Goal: Task Accomplishment & Management: Complete application form

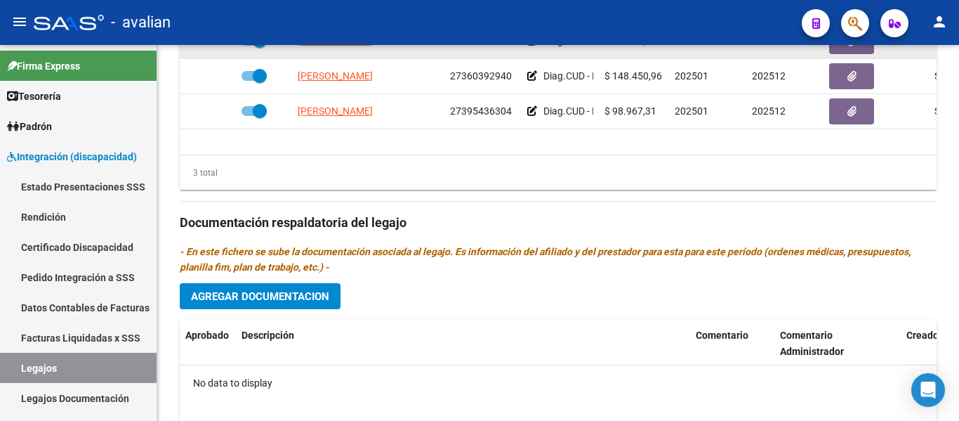
scroll to position [593, 0]
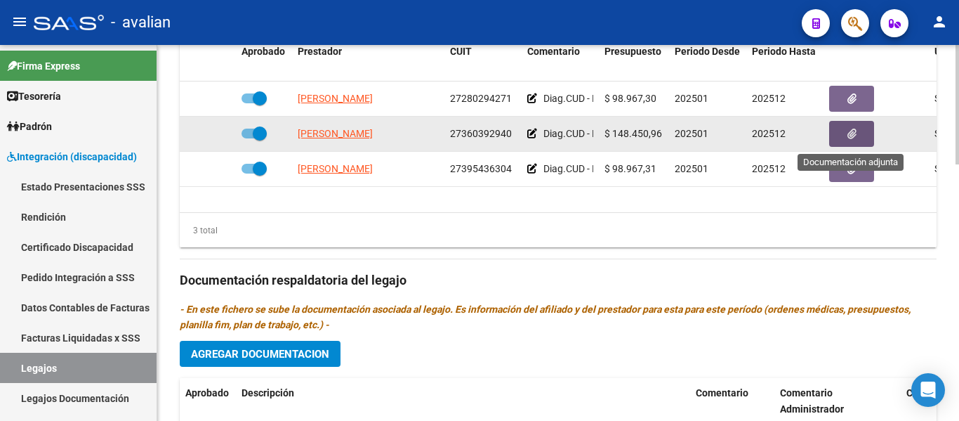
click at [512, 134] on button "button" at bounding box center [851, 134] width 45 height 26
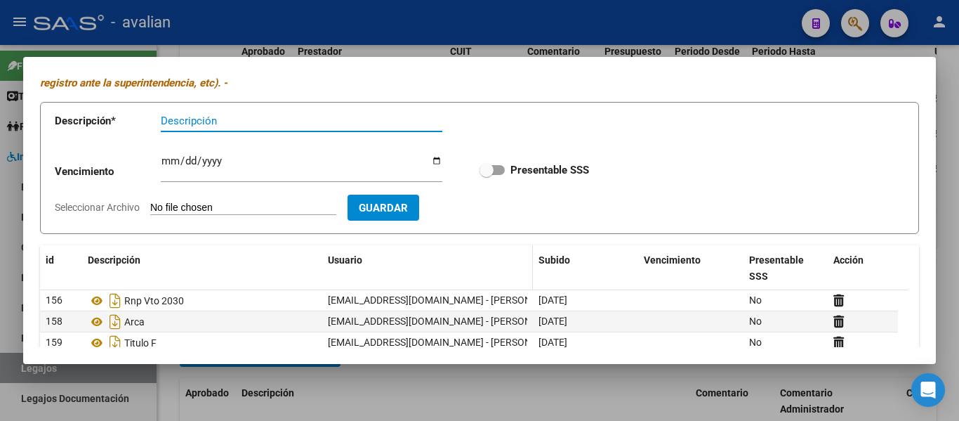
scroll to position [0, 0]
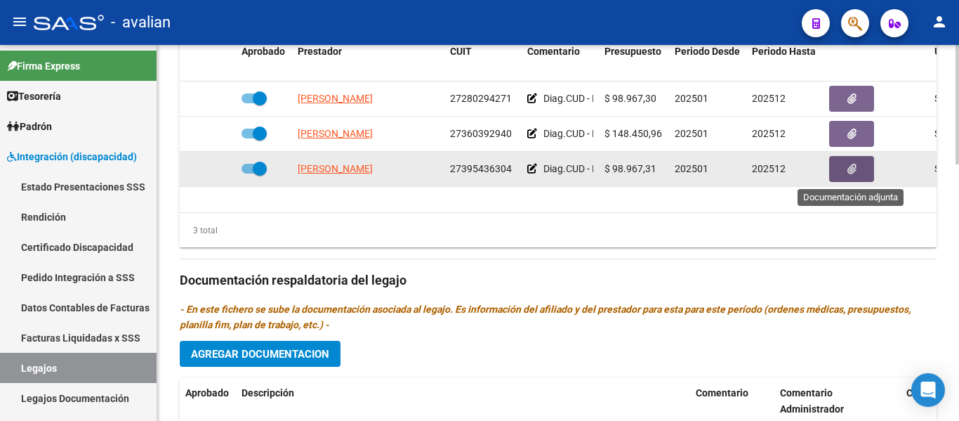
click at [512, 173] on button "button" at bounding box center [851, 169] width 45 height 26
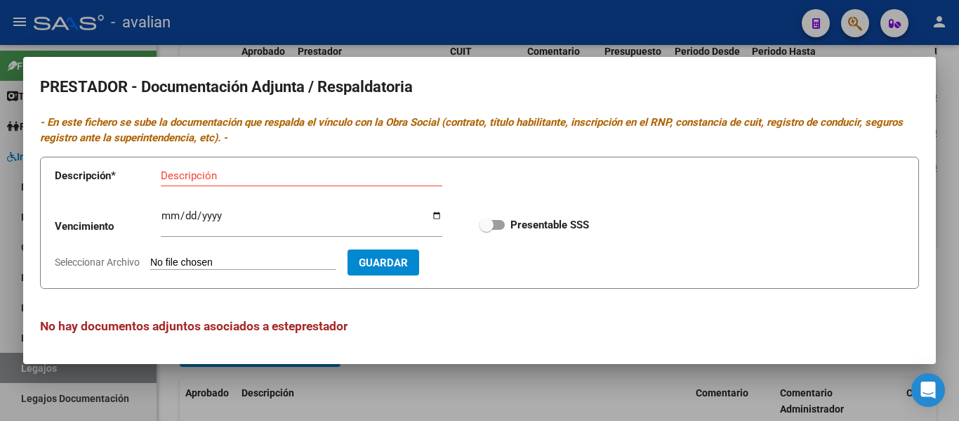
click at [489, 374] on div at bounding box center [479, 210] width 959 height 421
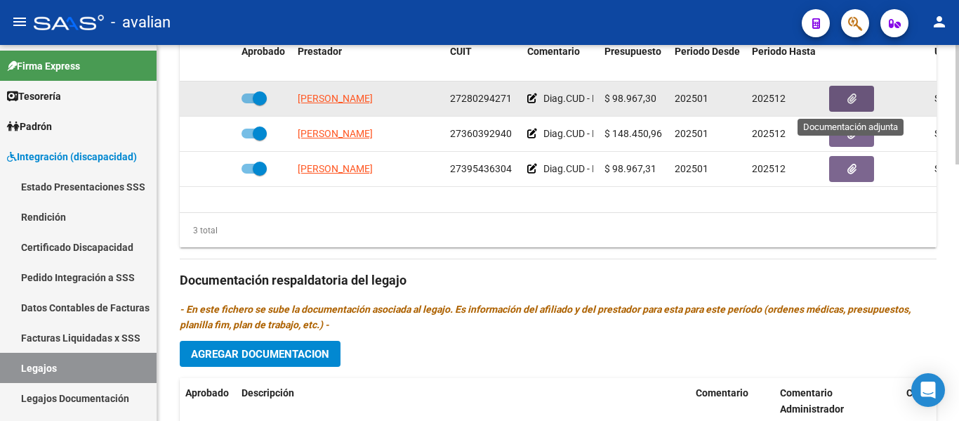
click at [512, 93] on button "button" at bounding box center [851, 99] width 45 height 26
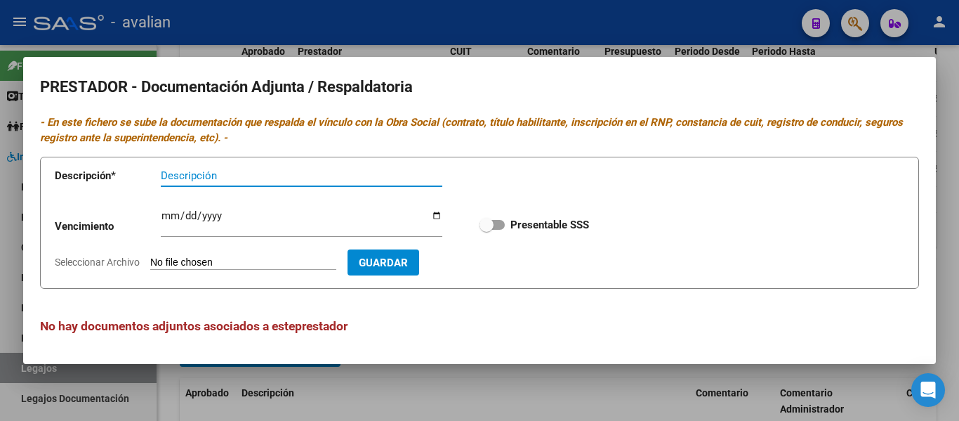
scroll to position [1, 0]
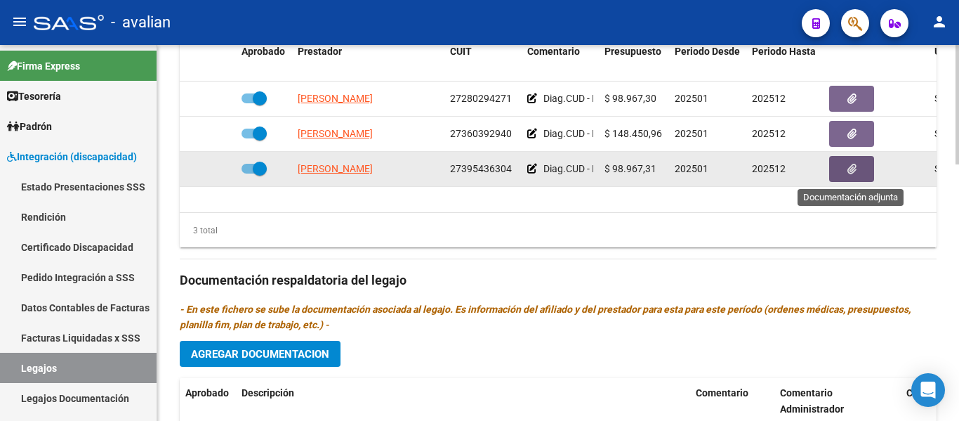
click at [512, 170] on button "button" at bounding box center [851, 169] width 45 height 26
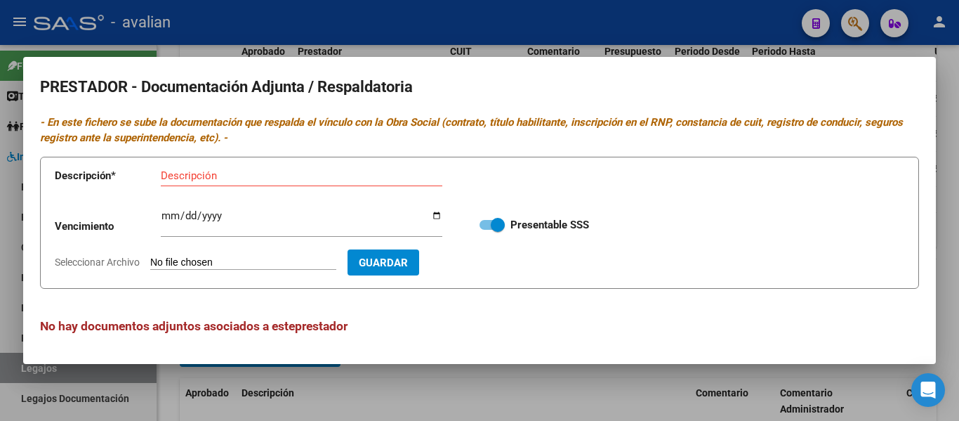
click at [189, 265] on input "Seleccionar Archivo" at bounding box center [243, 262] width 186 height 13
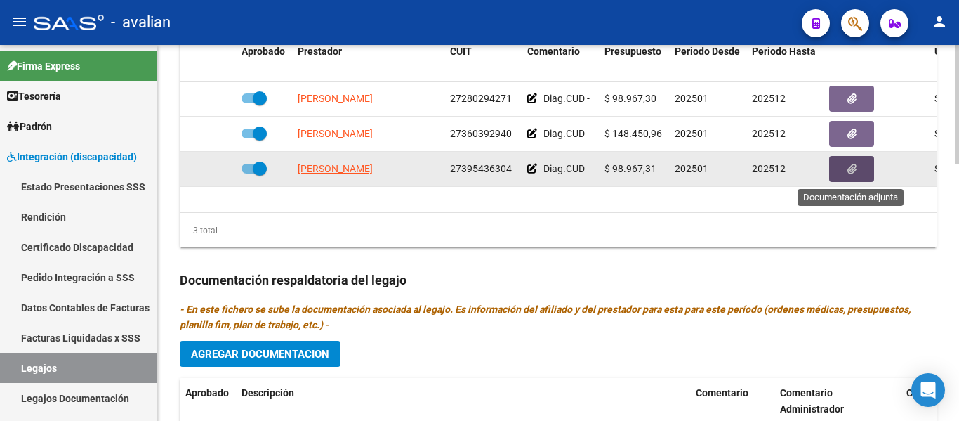
click at [512, 172] on icon "button" at bounding box center [851, 169] width 9 height 11
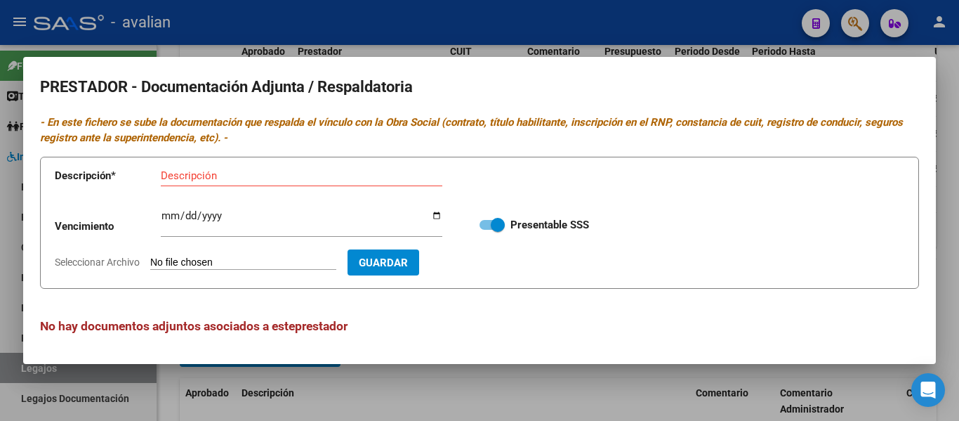
click at [246, 258] on input "Seleccionar Archivo" at bounding box center [243, 262] width 186 height 13
type input "C:\fakepath\Fono CBU.jpg"
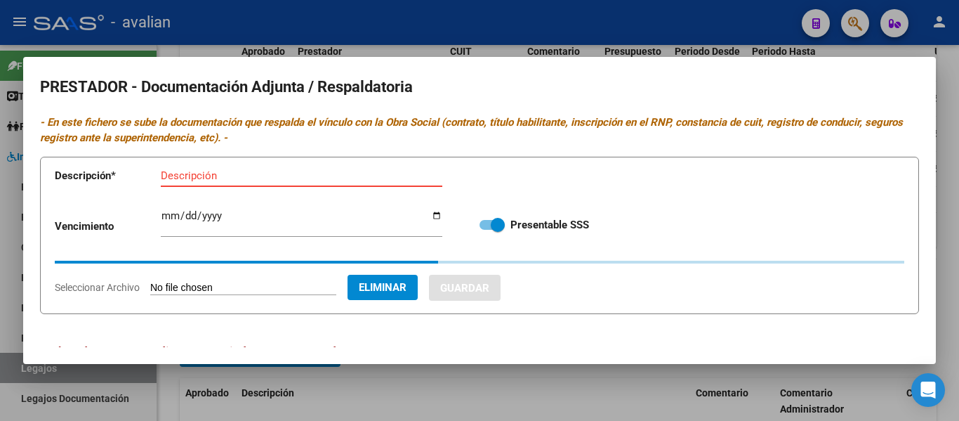
click at [193, 173] on input "Descripción" at bounding box center [302, 175] width 282 height 13
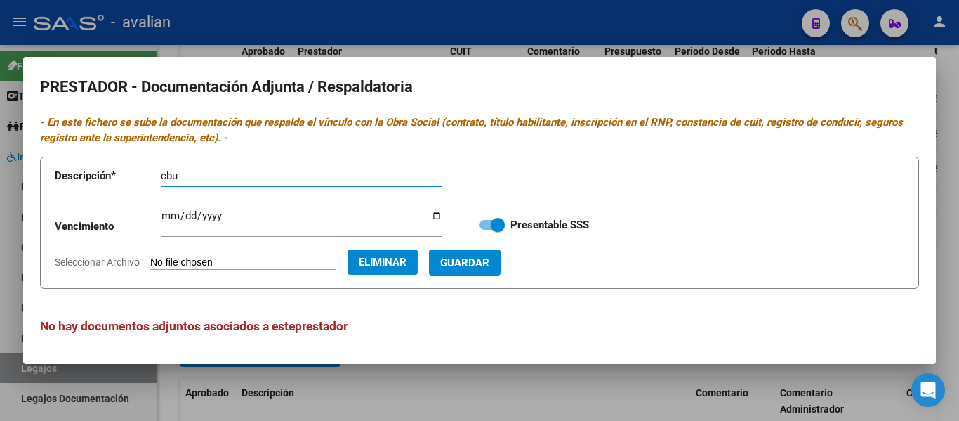
type input "cbu"
click at [483, 260] on span "Guardar" at bounding box center [464, 262] width 49 height 13
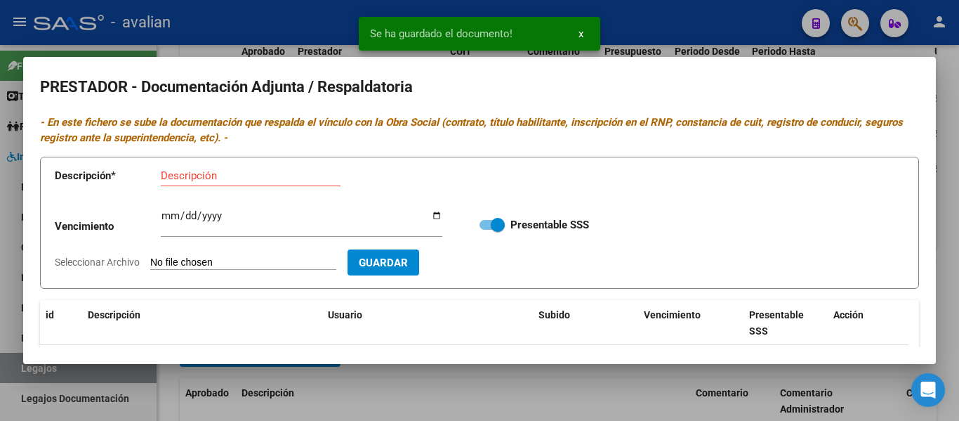
click at [204, 261] on input "Seleccionar Archivo" at bounding box center [243, 262] width 186 height 13
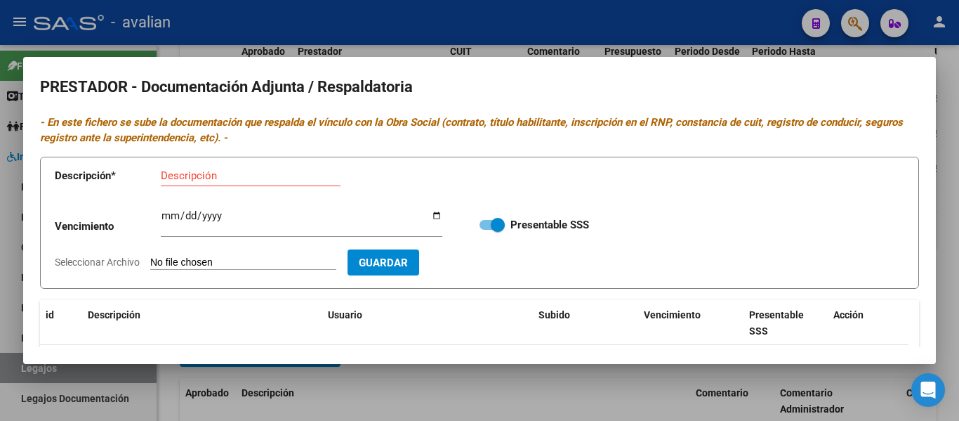
type input "C:\fakepath\Fono RNP [DATE].jpg"
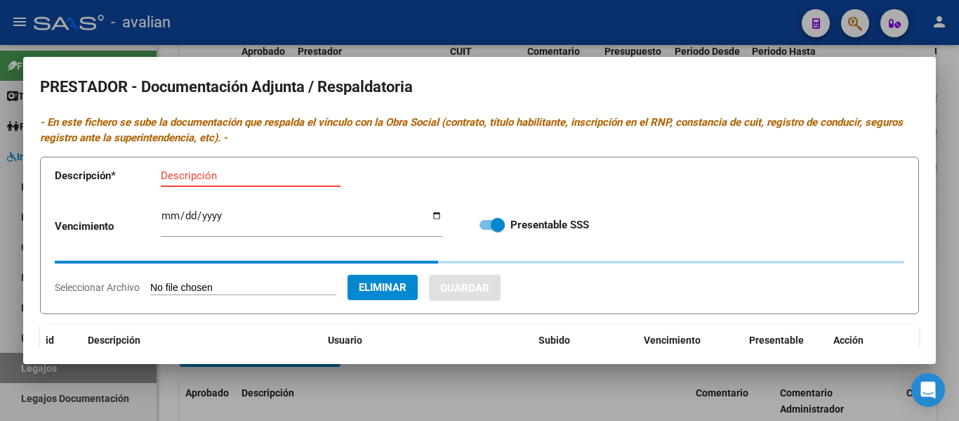
click at [208, 172] on input "Descripción" at bounding box center [251, 175] width 180 height 13
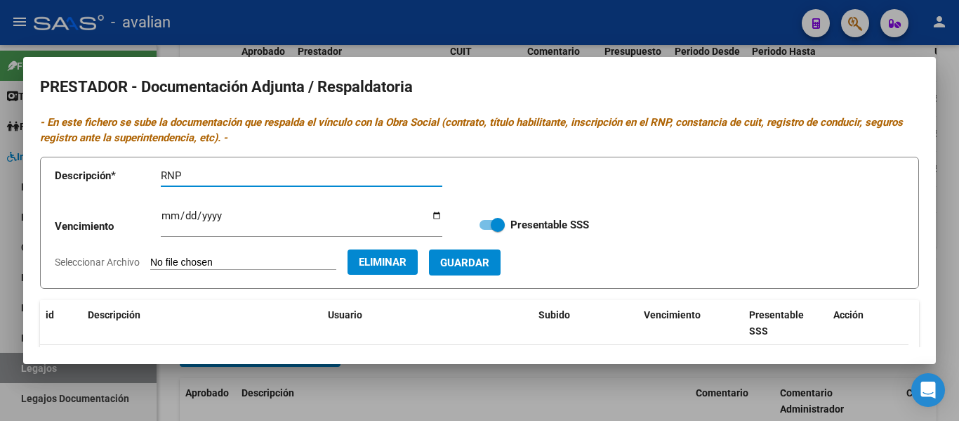
type input "RNP"
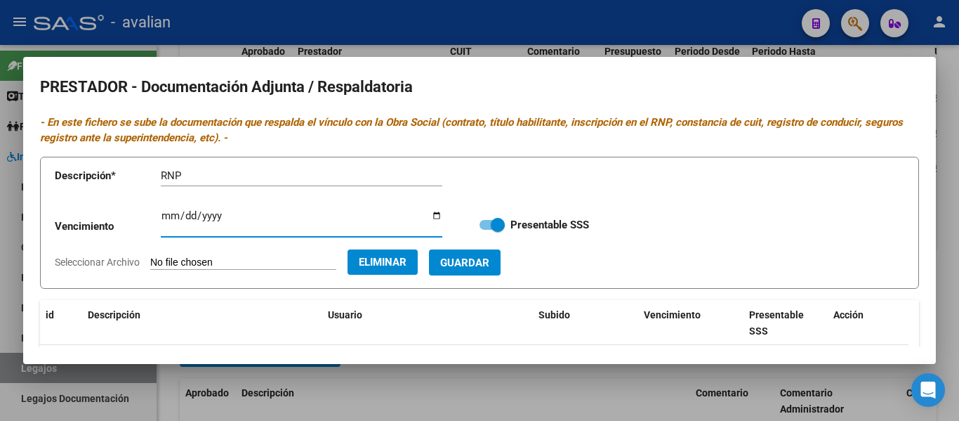
click at [162, 220] on input "Ingresar vencimiento" at bounding box center [302, 221] width 282 height 22
type input "[DATE]"
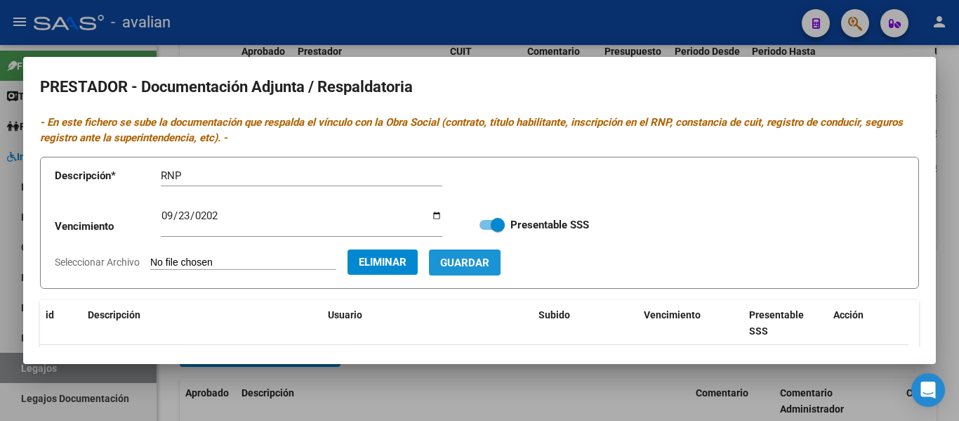
click at [488, 257] on span "Guardar" at bounding box center [464, 262] width 49 height 13
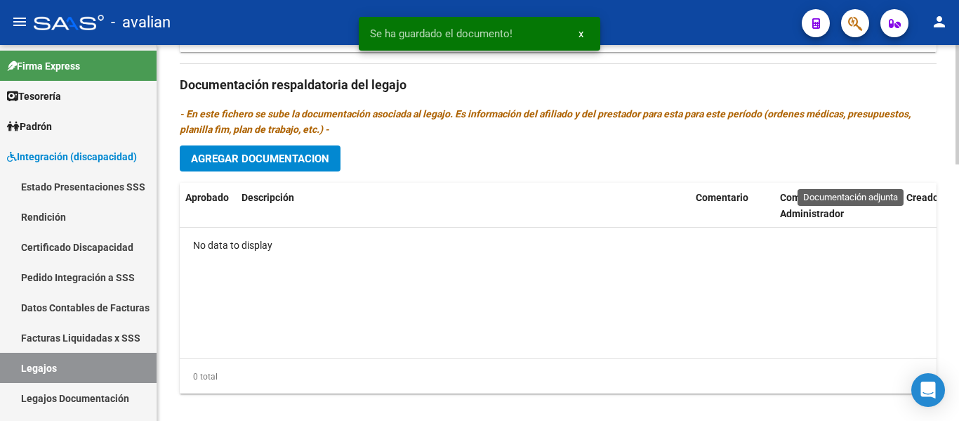
scroll to position [803, 0]
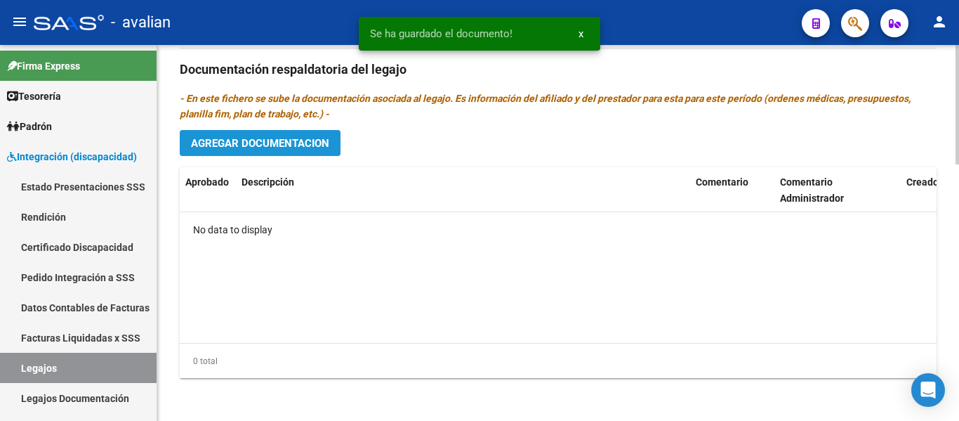
click at [239, 143] on span "Agregar Documentacion" at bounding box center [260, 143] width 138 height 13
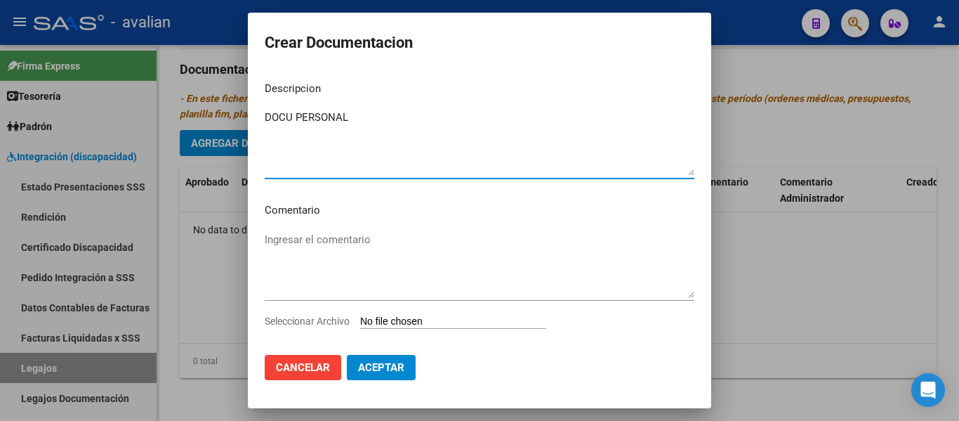
type textarea "DOCU PERSONAL"
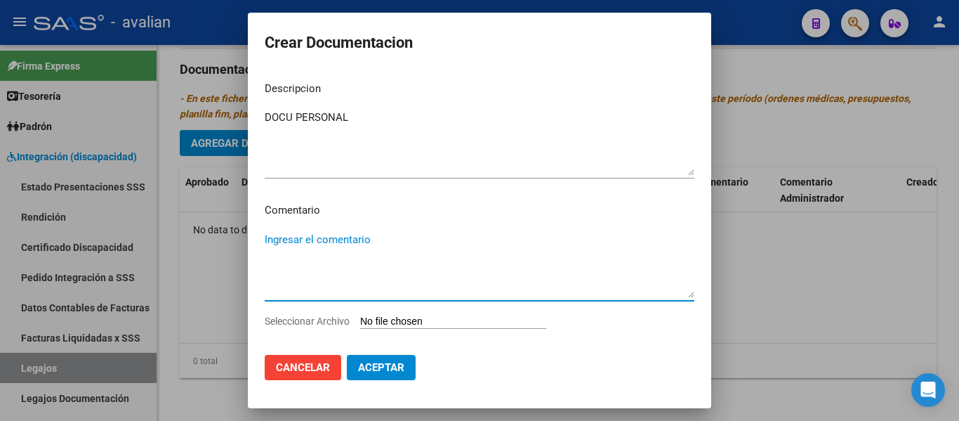
click at [284, 249] on textarea "Ingresar el comentario" at bounding box center [480, 265] width 430 height 66
paste textarea "Enero a Diciembre - Psicología 3 ss semanales Lic [PERSON_NAME] Num 844470 - Fo…"
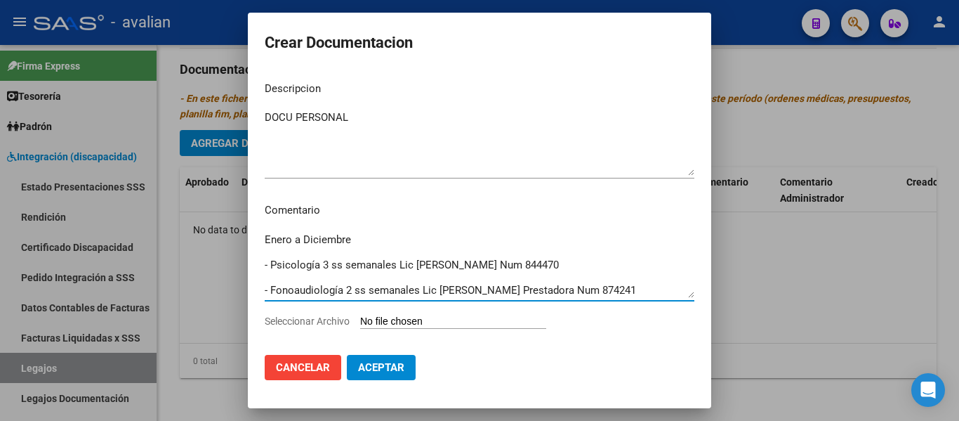
scroll to position [37, 0]
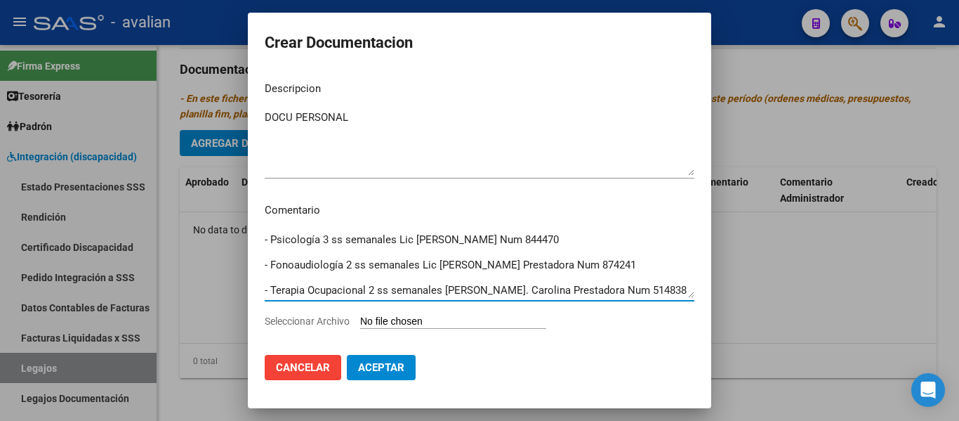
click at [279, 242] on textarea "Enero a Diciembre - Psicología 3 ss semanales Lic [PERSON_NAME] Num 844470 - Fo…" at bounding box center [480, 265] width 430 height 66
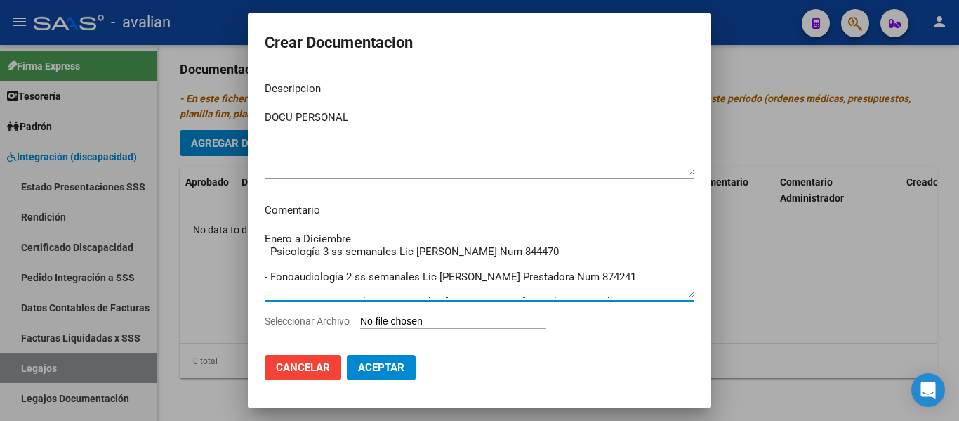
scroll to position [0, 0]
click at [267, 267] on textarea "Enero a Diciembre - Psicología 3 ss semanales Lic [PERSON_NAME] Num 844470 - Fo…" at bounding box center [480, 265] width 430 height 66
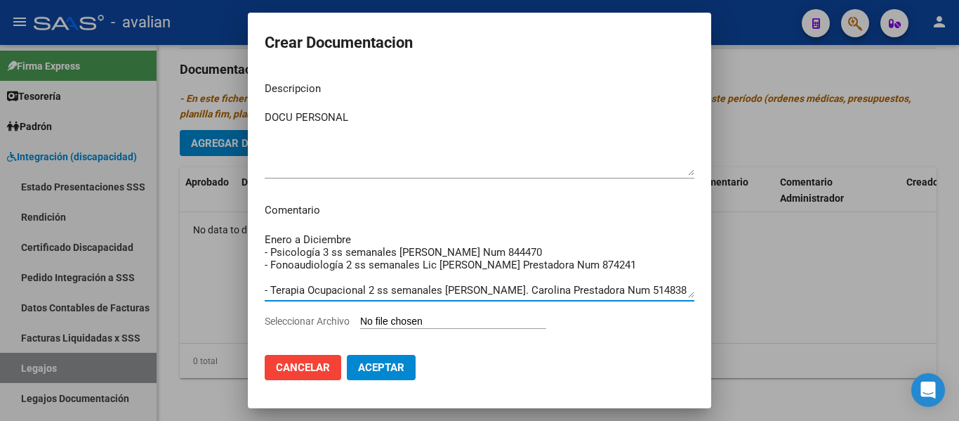
click at [276, 277] on textarea "Enero a Diciembre - Psicología 3 ss semanales [PERSON_NAME] Num 844470 - Fonoau…" at bounding box center [480, 265] width 430 height 66
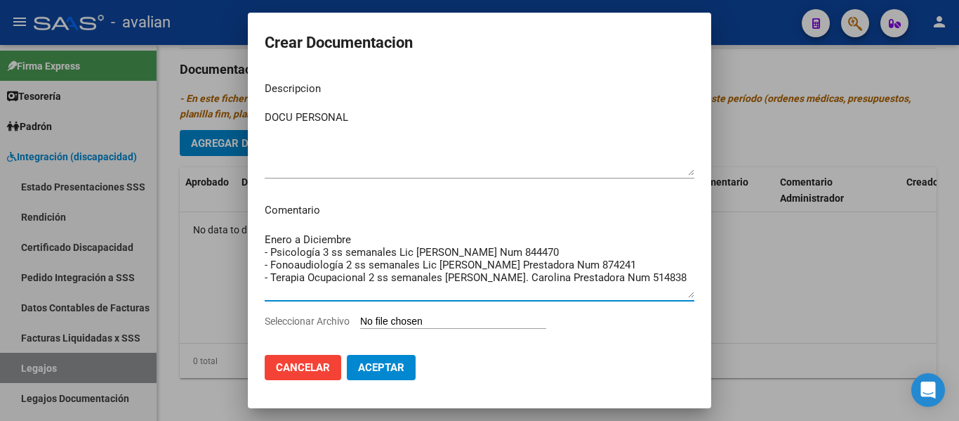
click at [487, 251] on textarea "Enero a Diciembre - Psicología 3 ss semanales Lic [PERSON_NAME] Num 844470 - Fo…" at bounding box center [480, 265] width 430 height 66
drag, startPoint x: 491, startPoint y: 251, endPoint x: 619, endPoint y: 251, distance: 128.5
click at [512, 251] on textarea "Enero a Diciembre - Psicología 3 ss semanales Lic [PERSON_NAME] Num 844470 - Fo…" at bounding box center [480, 265] width 430 height 66
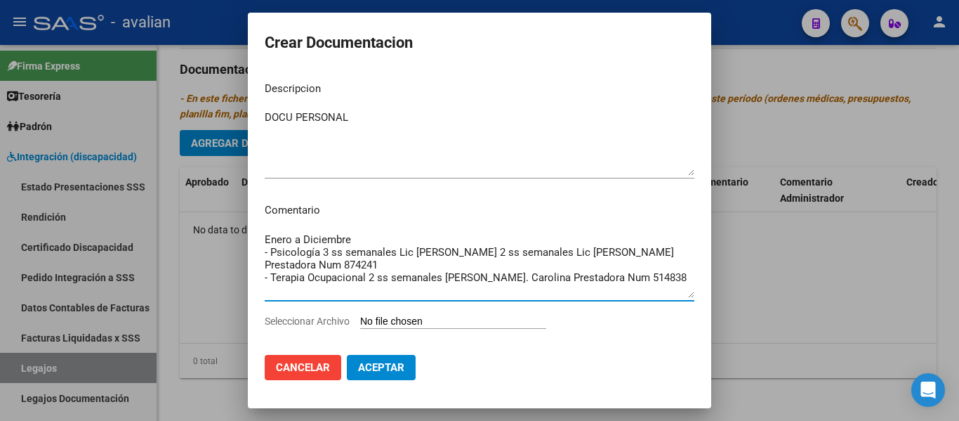
drag, startPoint x: 501, startPoint y: 261, endPoint x: 631, endPoint y: 268, distance: 130.1
click at [512, 268] on textarea "Enero a Diciembre - Psicología 3 ss semanales Lic [PERSON_NAME] 2 ss semanales …" at bounding box center [480, 265] width 430 height 66
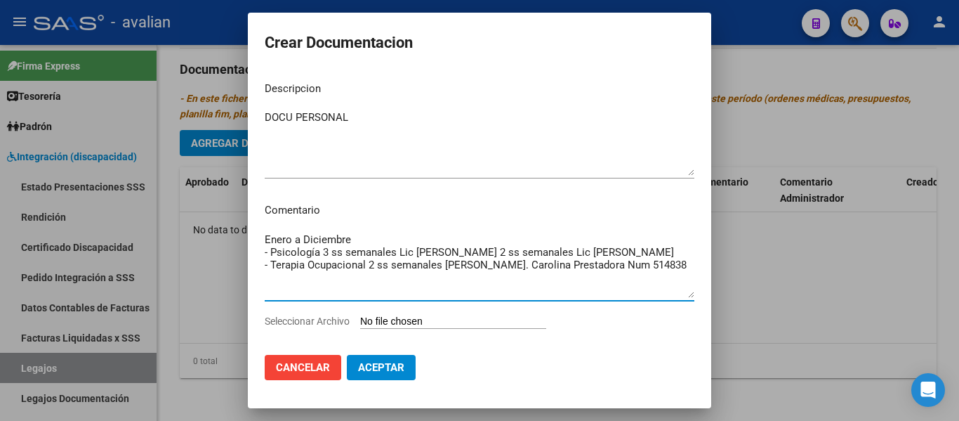
drag, startPoint x: 508, startPoint y: 279, endPoint x: 725, endPoint y: 280, distance: 217.6
click at [512, 280] on div "Crear Documentacion Descripcion DOCU PERSONAL Ingresar el descripcion Comentari…" at bounding box center [479, 210] width 959 height 421
drag, startPoint x: 520, startPoint y: 282, endPoint x: 197, endPoint y: 239, distance: 325.7
click at [197, 239] on div "Crear Documentacion Descripcion DOCU PERSONAL Ingresar el descripcion Comentari…" at bounding box center [479, 210] width 959 height 421
type textarea "Enero a Diciembre - Psicología 3 ss semanales Lic [PERSON_NAME] 2 ss semanales …"
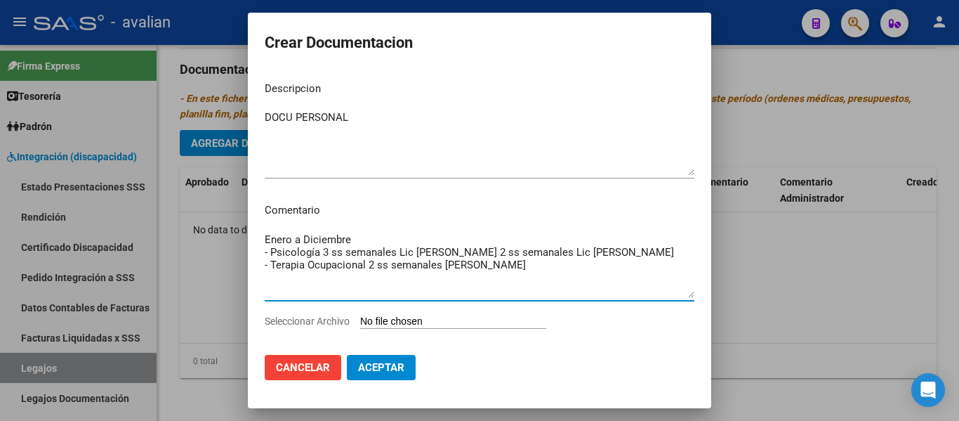
click at [390, 322] on input "Seleccionar Archivo" at bounding box center [453, 321] width 186 height 13
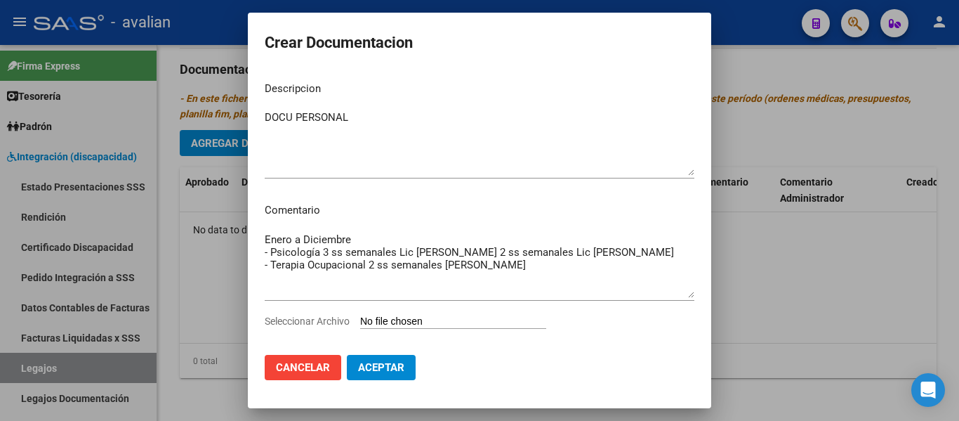
type input "C:\fakepath\CUD (8) (1).pdf"
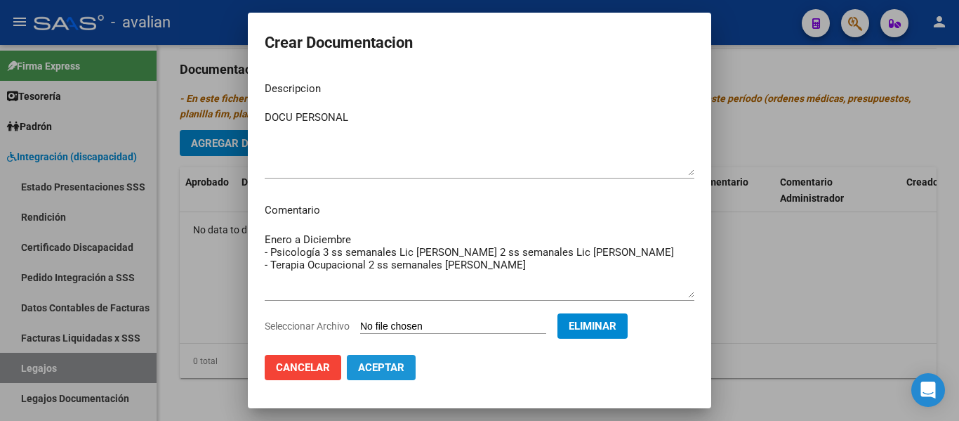
click at [374, 367] on span "Aceptar" at bounding box center [381, 367] width 46 height 13
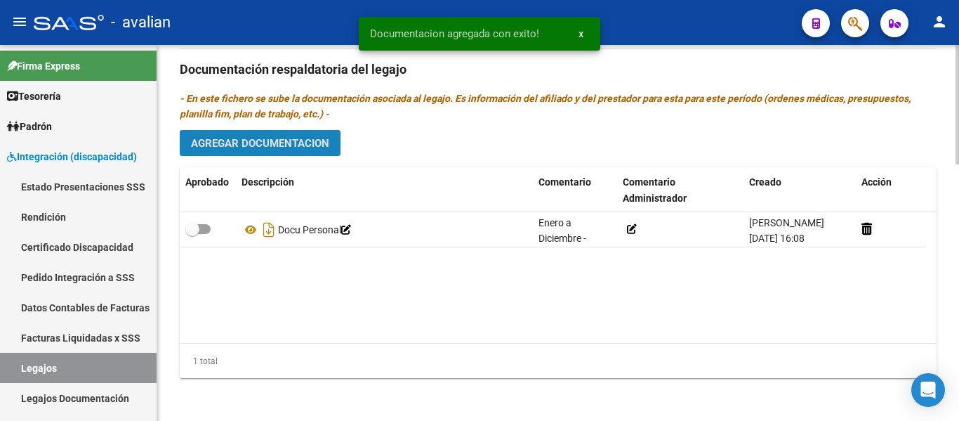
click at [263, 150] on span "Agregar Documentacion" at bounding box center [260, 143] width 138 height 13
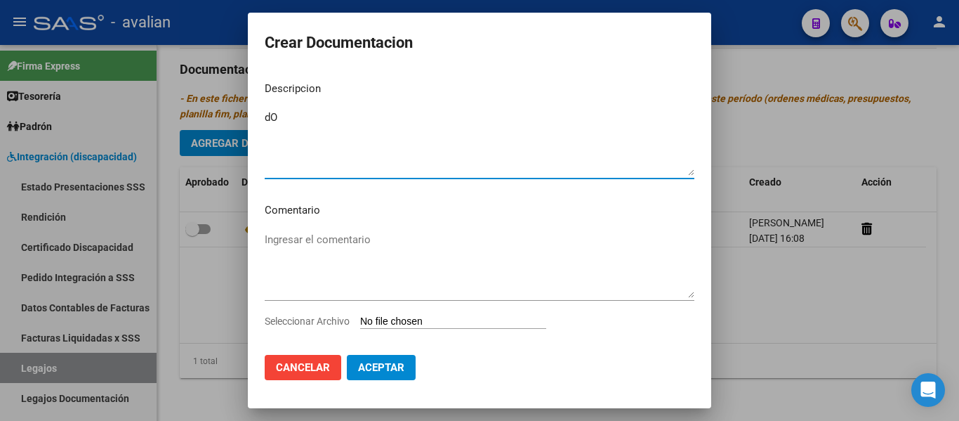
type textarea "d"
type textarea "DOCU"
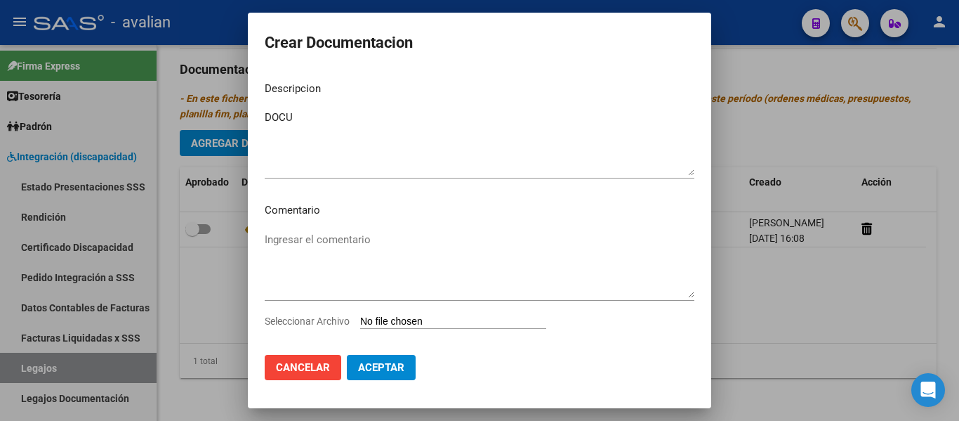
click at [330, 216] on p "Comentario" at bounding box center [480, 210] width 430 height 16
click at [320, 234] on textarea "Ingresar el comentario" at bounding box center [480, 265] width 430 height 66
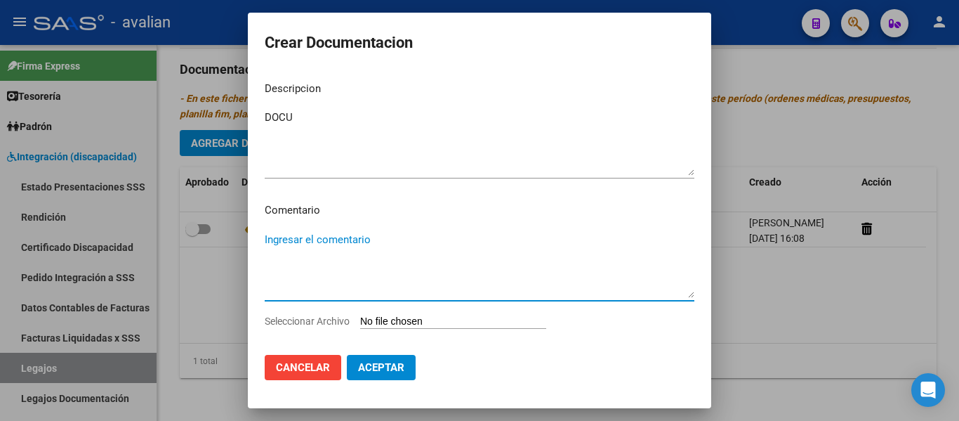
paste textarea "Enero a Diciembre - Psicología 3 ss semanales Lic [PERSON_NAME] 2 ss semanales …"
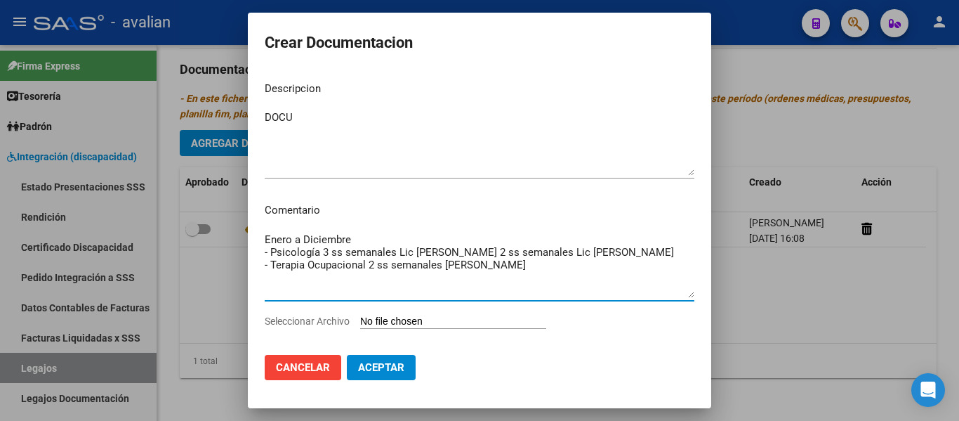
type textarea "Enero a Diciembre - Psicología 3 ss semanales Lic [PERSON_NAME] 2 ss semanales …"
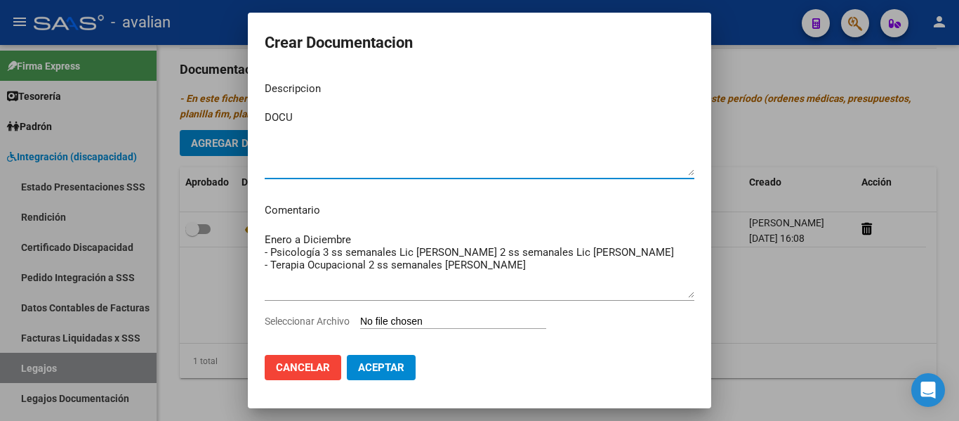
click at [300, 117] on textarea "DOCU" at bounding box center [480, 143] width 430 height 66
type textarea "DOCU PSICOLOGÍA"
click at [405, 319] on input "Seleccionar Archivo" at bounding box center [453, 321] width 186 height 13
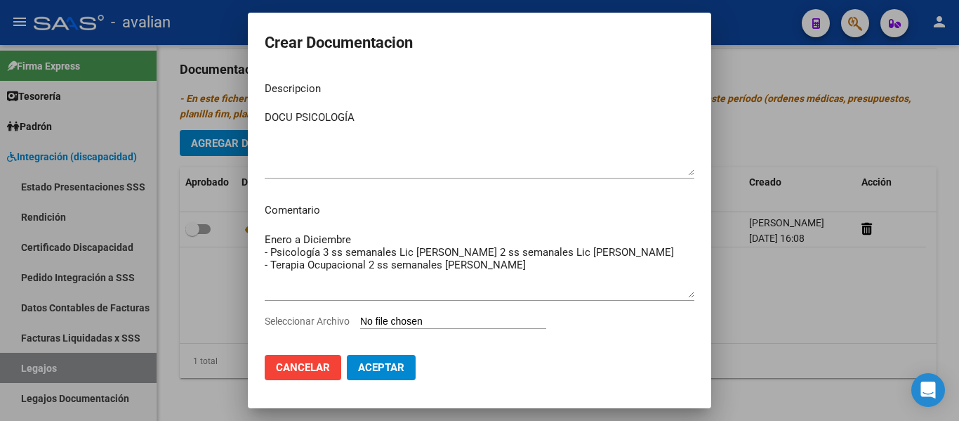
type input "C:\fakepath\CARPETA PSICOLOGIA_merged.pdf"
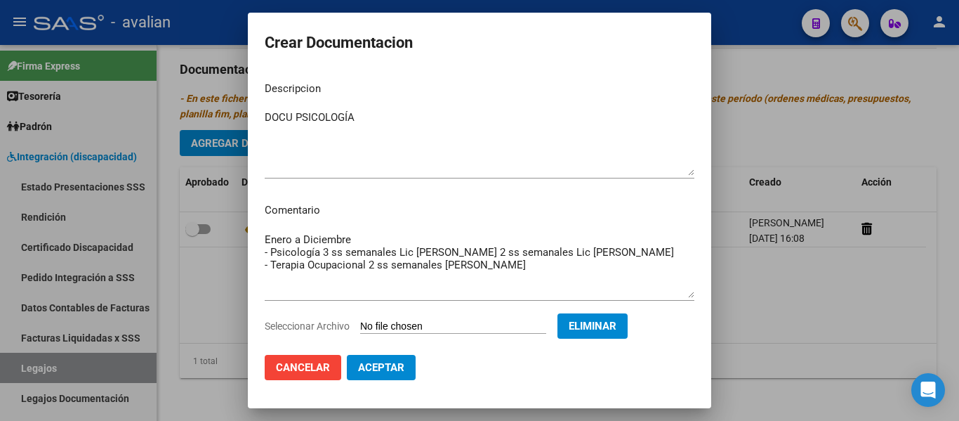
click at [373, 370] on span "Aceptar" at bounding box center [381, 367] width 46 height 13
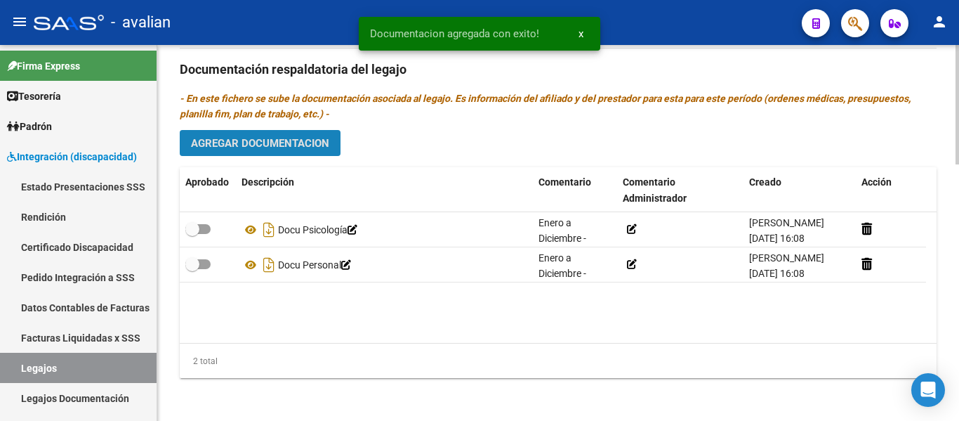
click at [295, 143] on span "Agregar Documentacion" at bounding box center [260, 143] width 138 height 13
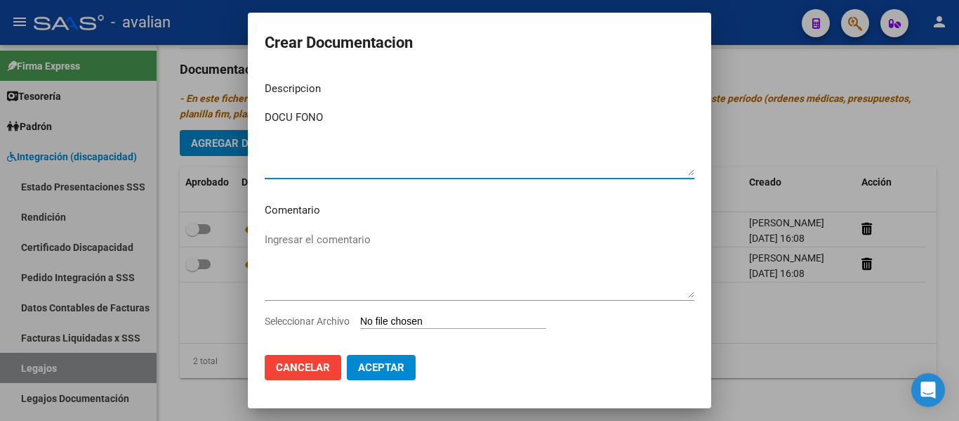
type textarea "DOCU FONO"
click at [270, 243] on textarea "Ingresar el comentario" at bounding box center [480, 265] width 430 height 66
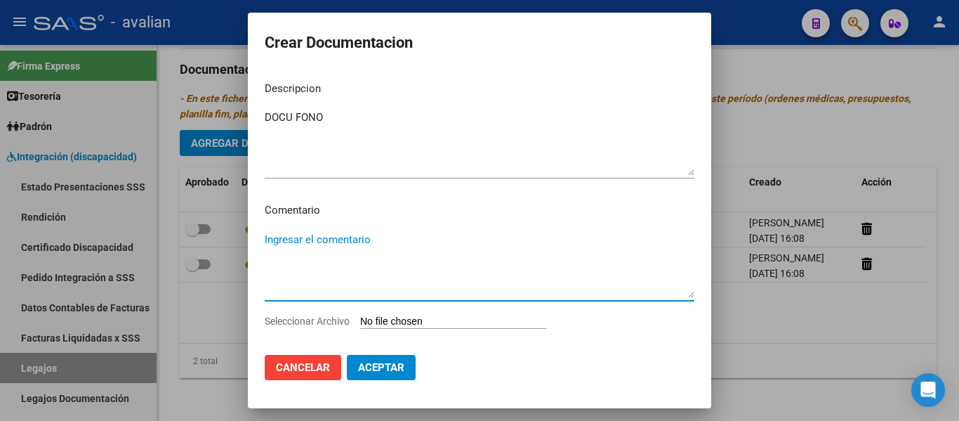
paste textarea "Enero a Diciembre - Psicología 3 ss semanales Lic [PERSON_NAME] 2 ss semanales …"
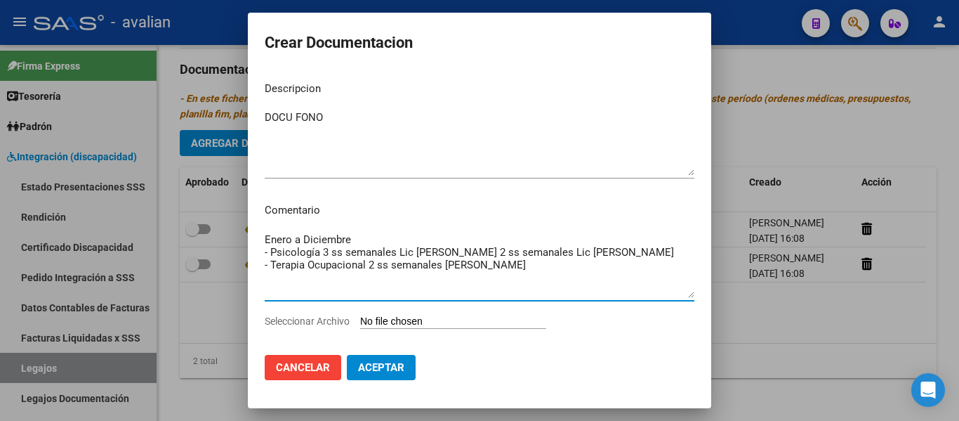
drag, startPoint x: 521, startPoint y: 275, endPoint x: 241, endPoint y: 292, distance: 280.6
click at [241, 292] on div "Crear Documentacion Descripcion DOCU FONO Ingresar el descripcion Comentario En…" at bounding box center [479, 210] width 959 height 421
drag, startPoint x: 509, startPoint y: 249, endPoint x: 241, endPoint y: 251, distance: 268.2
click at [241, 251] on div "Crear Documentacion Descripcion DOCU FONO Ingresar el descripcion Comentario En…" at bounding box center [479, 210] width 959 height 421
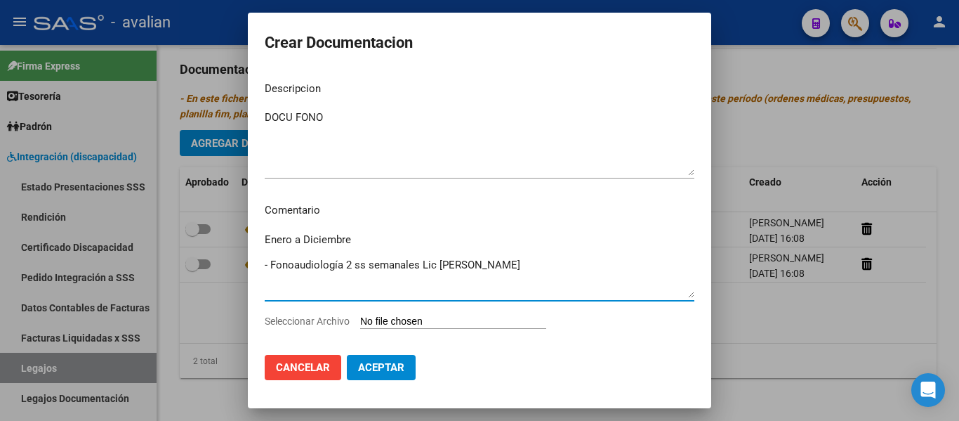
type textarea "Enero a Diciembre - Fonoaudiología 2 ss semanales Lic [PERSON_NAME]"
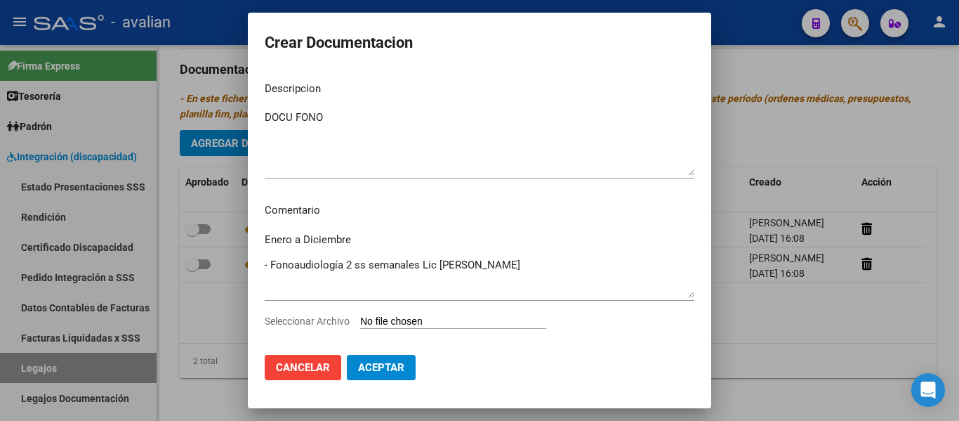
click at [398, 318] on input "Seleccionar Archivo" at bounding box center [453, 321] width 186 height 13
type input "C:\fakepath\CARPETA FONOAUDIOLOGIA.pdf"
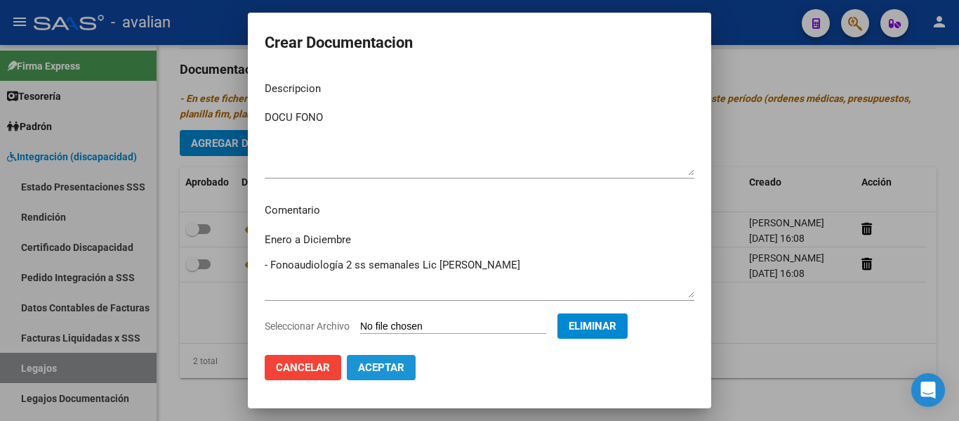
click at [366, 368] on span "Aceptar" at bounding box center [381, 367] width 46 height 13
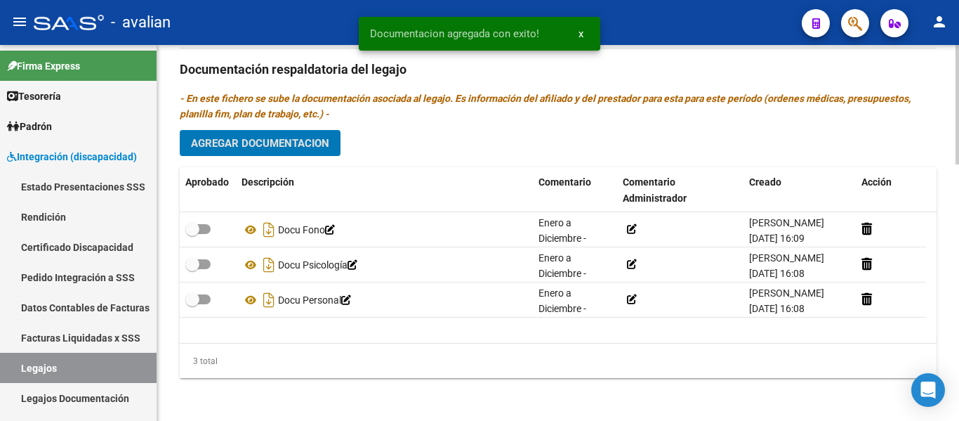
click at [267, 142] on span "Agregar Documentacion" at bounding box center [260, 143] width 138 height 13
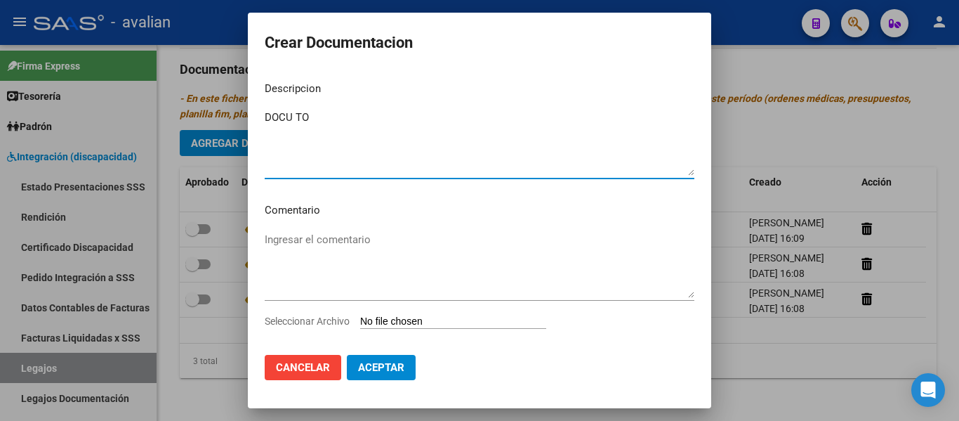
type textarea "DOCU TO"
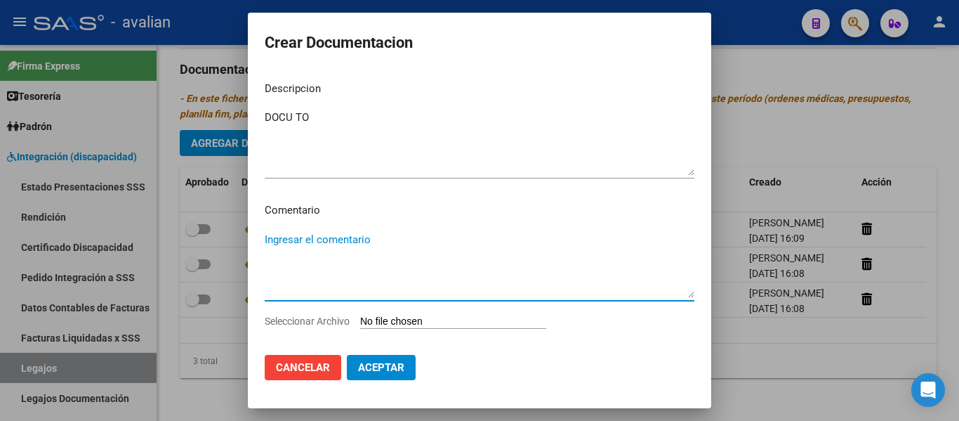
click at [304, 241] on textarea "Ingresar el comentario" at bounding box center [480, 265] width 430 height 66
paste textarea "Enero a Diciembre - Psicología 3 ss semanales Lic [PERSON_NAME] 2 ss semanales …"
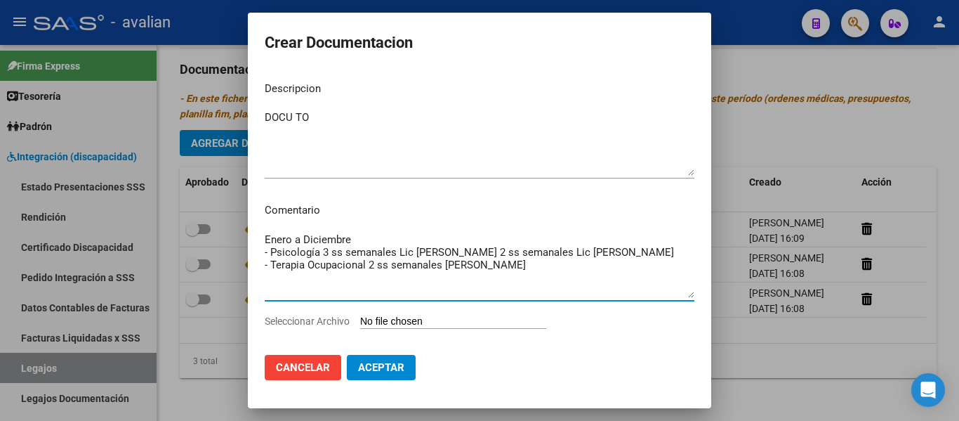
drag, startPoint x: 503, startPoint y: 261, endPoint x: 195, endPoint y: 253, distance: 308.3
click at [195, 253] on div "Crear Documentacion Descripcion DOCU TO Ingresar el descripcion Comentario Ener…" at bounding box center [479, 210] width 959 height 421
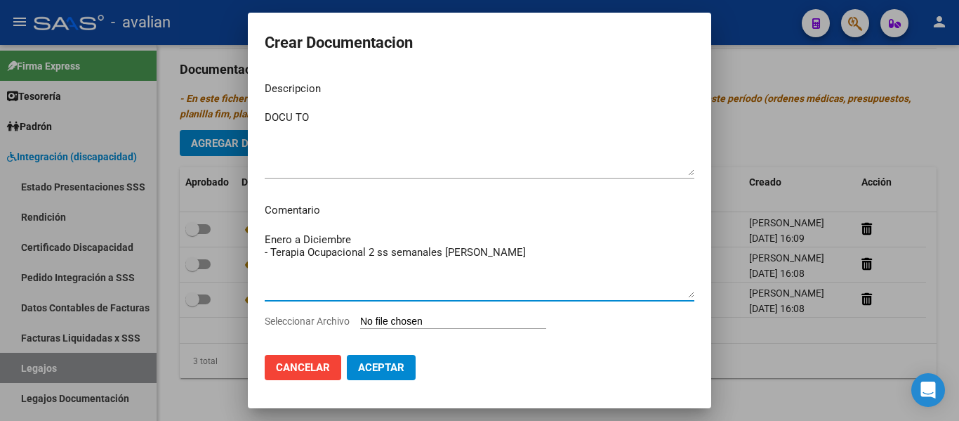
type textarea "Enero a Diciembre - Terapia Ocupacional 2 ss semanales [PERSON_NAME]"
click at [372, 319] on input "Seleccionar Archivo" at bounding box center [453, 321] width 186 height 13
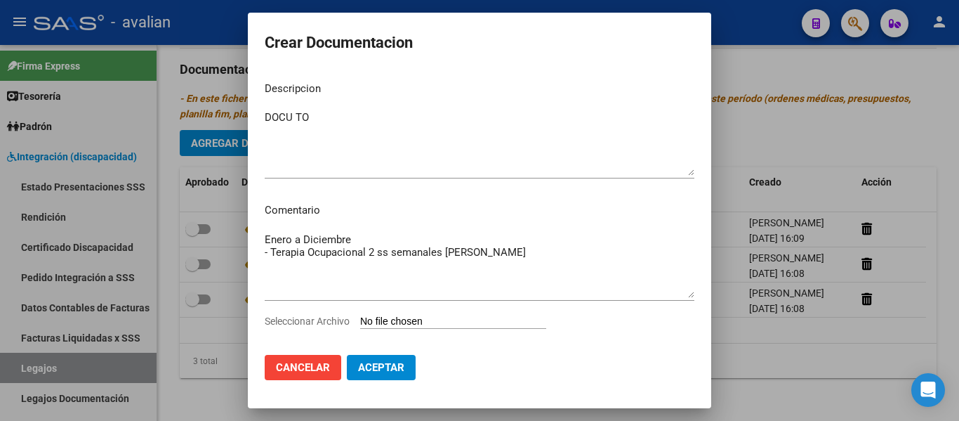
type input "C:\fakepath\[PERSON_NAME] PRESUPUESTO TO 2025.pdf"
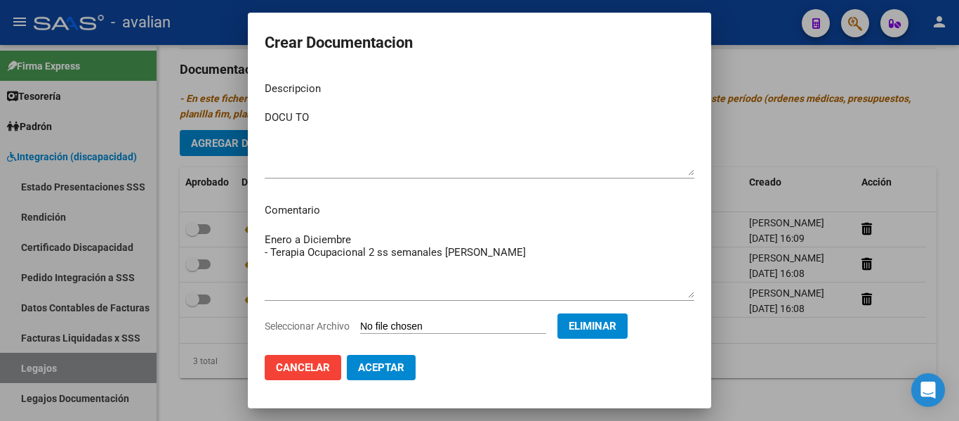
click at [392, 367] on span "Aceptar" at bounding box center [381, 367] width 46 height 13
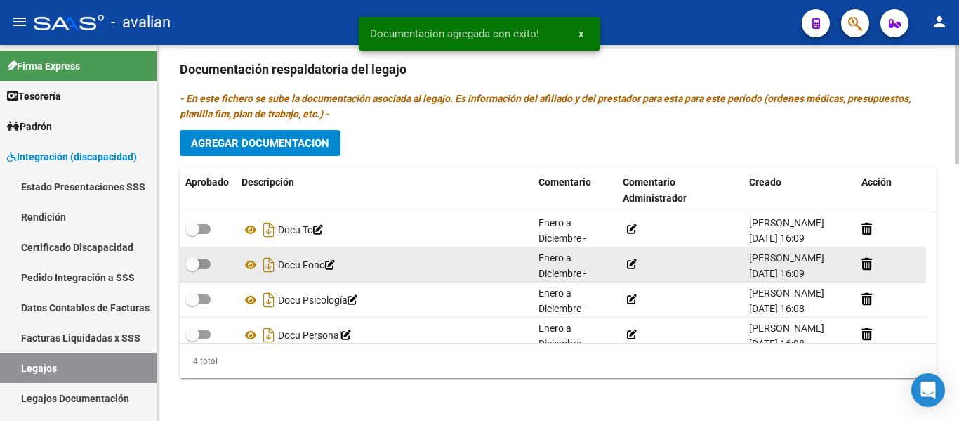
click at [512, 269] on icon at bounding box center [632, 264] width 10 height 10
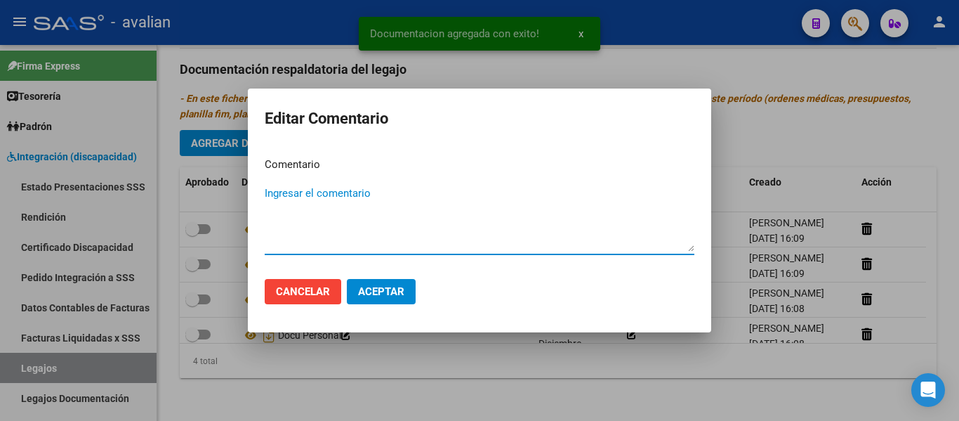
click at [299, 299] on button "Cancelar" at bounding box center [303, 291] width 77 height 25
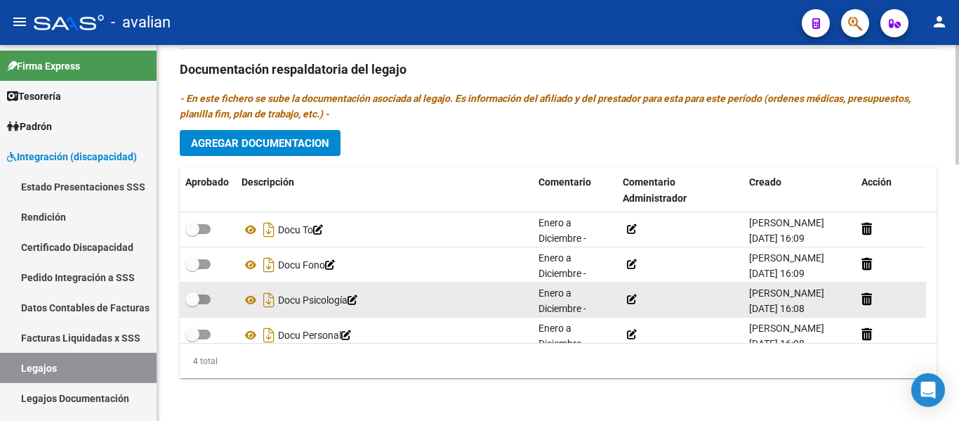
click at [512, 305] on span "Enero a Diciembre - Psicología 3 ss semanales Lic [PERSON_NAME] 2 ss semanales …" at bounding box center [575, 388] width 75 height 203
click at [357, 300] on icon at bounding box center [353, 300] width 10 height 10
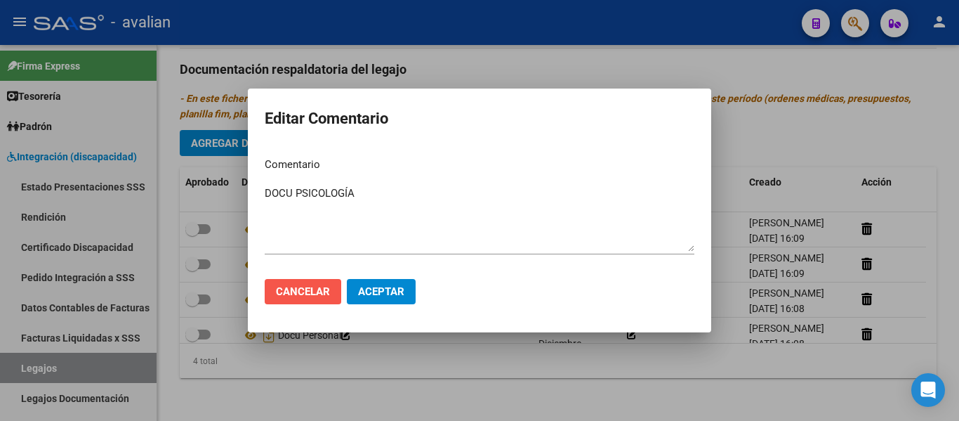
click at [318, 289] on span "Cancelar" at bounding box center [303, 291] width 54 height 13
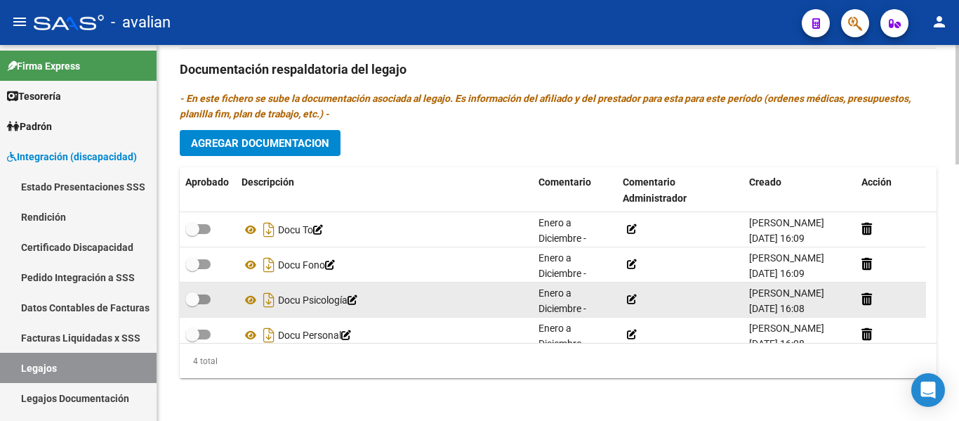
click at [512, 299] on icon at bounding box center [632, 299] width 10 height 10
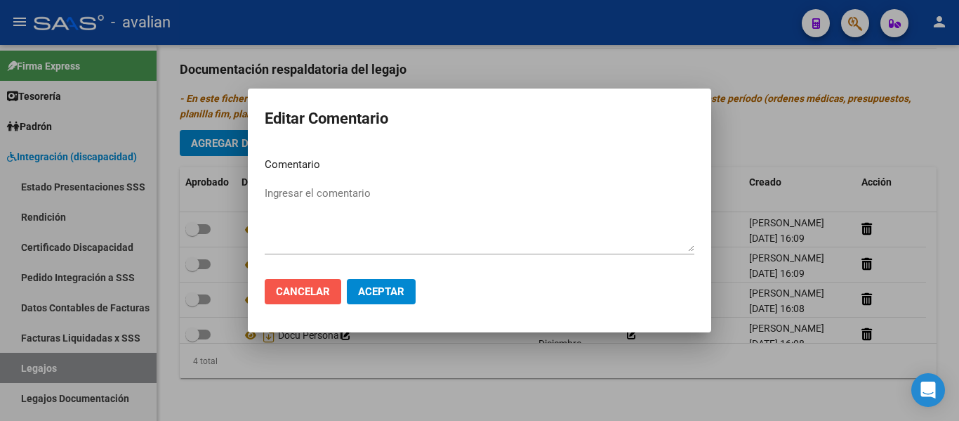
click at [288, 286] on span "Cancelar" at bounding box center [303, 291] width 54 height 13
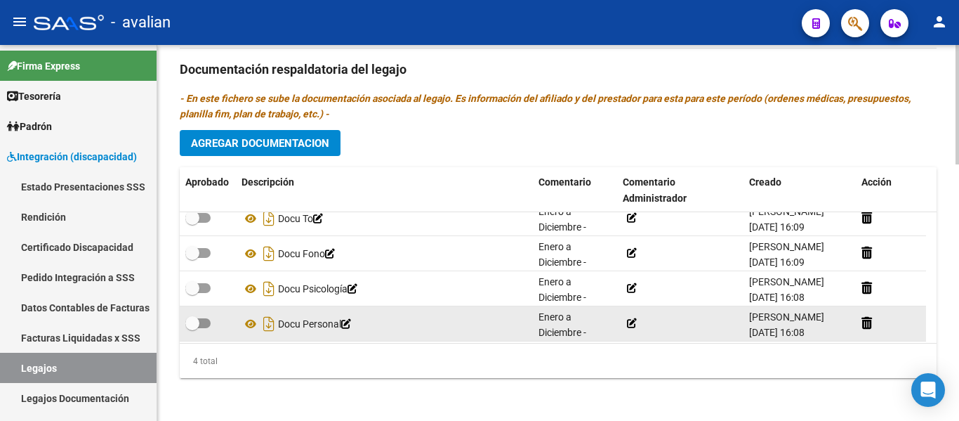
scroll to position [15, 0]
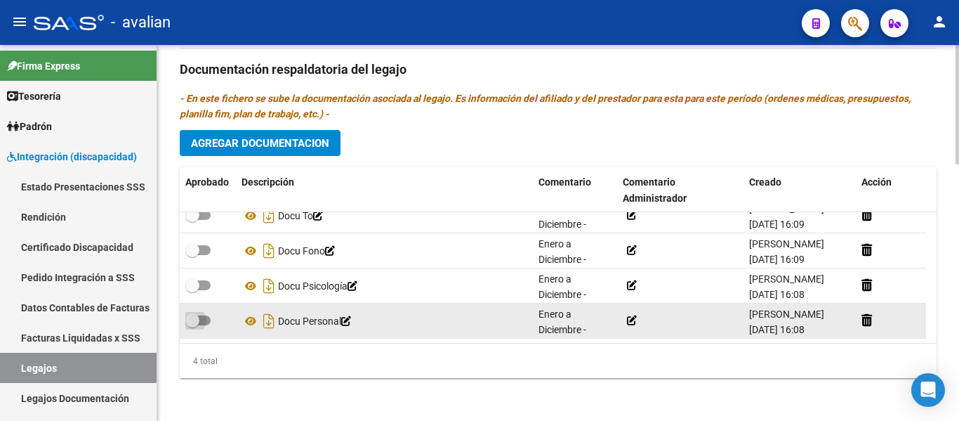
click at [208, 317] on span at bounding box center [197, 320] width 25 height 10
click at [192, 325] on input "checkbox" at bounding box center [192, 325] width 1 height 1
checkbox input "true"
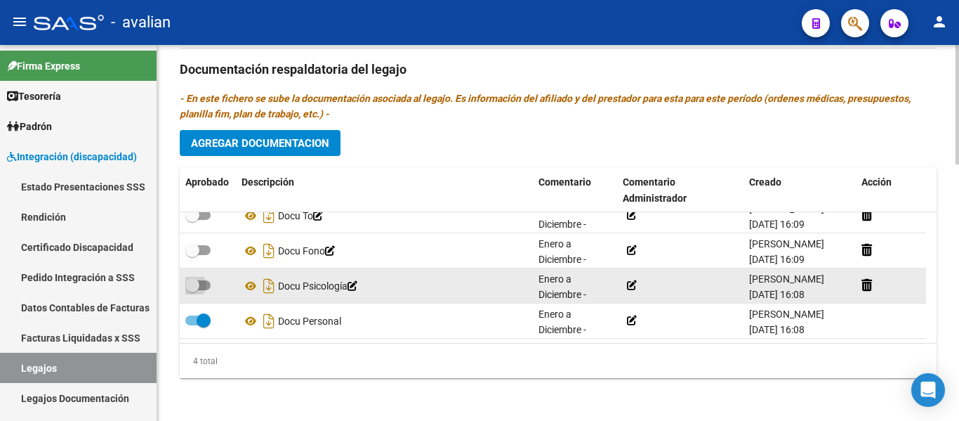
click at [206, 282] on span at bounding box center [197, 285] width 25 height 10
click at [192, 290] on input "checkbox" at bounding box center [192, 290] width 1 height 1
checkbox input "true"
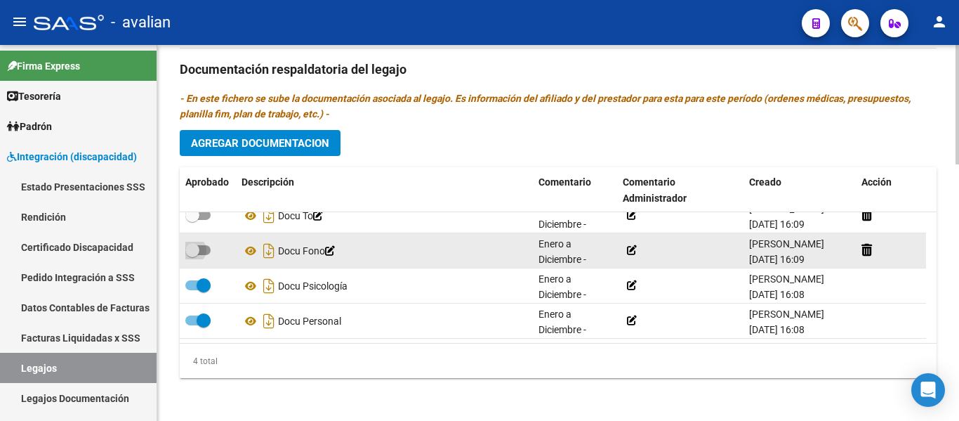
click at [209, 251] on span at bounding box center [197, 250] width 25 height 10
click at [192, 255] on input "checkbox" at bounding box center [192, 255] width 1 height 1
checkbox input "true"
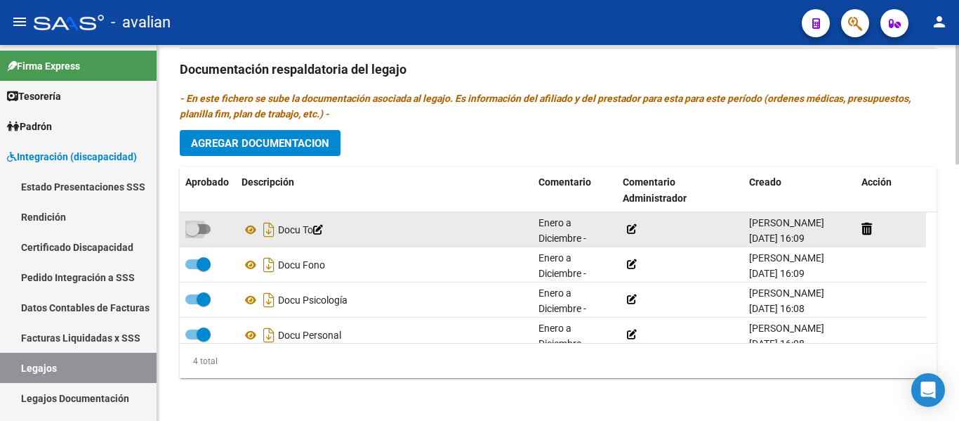
click at [204, 230] on span at bounding box center [197, 229] width 25 height 10
click at [192, 234] on input "checkbox" at bounding box center [192, 234] width 1 height 1
checkbox input "true"
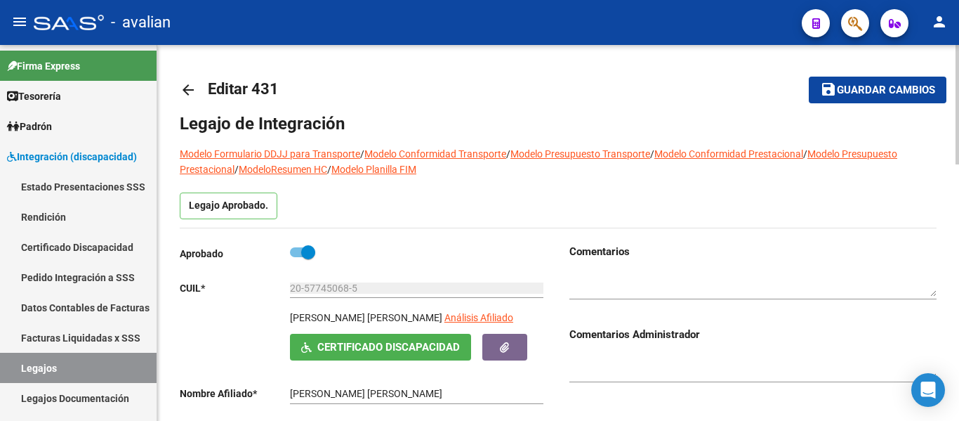
click at [512, 92] on span "Guardar cambios" at bounding box center [886, 90] width 98 height 13
click at [512, 88] on span "Guardar cambios" at bounding box center [886, 90] width 98 height 13
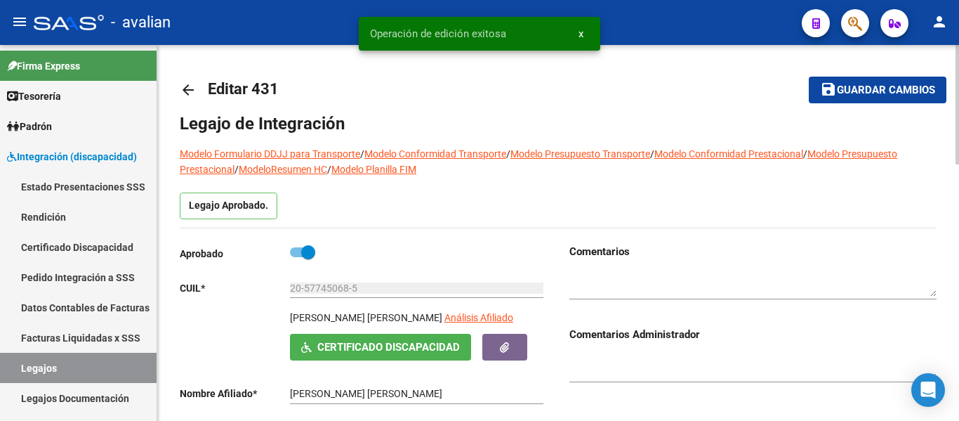
click at [181, 93] on mat-icon "arrow_back" at bounding box center [188, 89] width 17 height 17
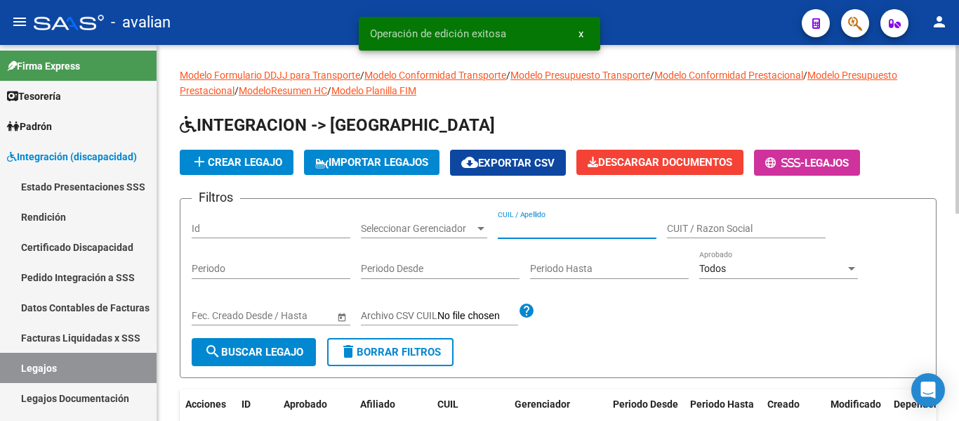
click at [512, 228] on input "CUIL / Apellido" at bounding box center [577, 229] width 159 height 12
paste input "20579798948"
type input "20579798948"
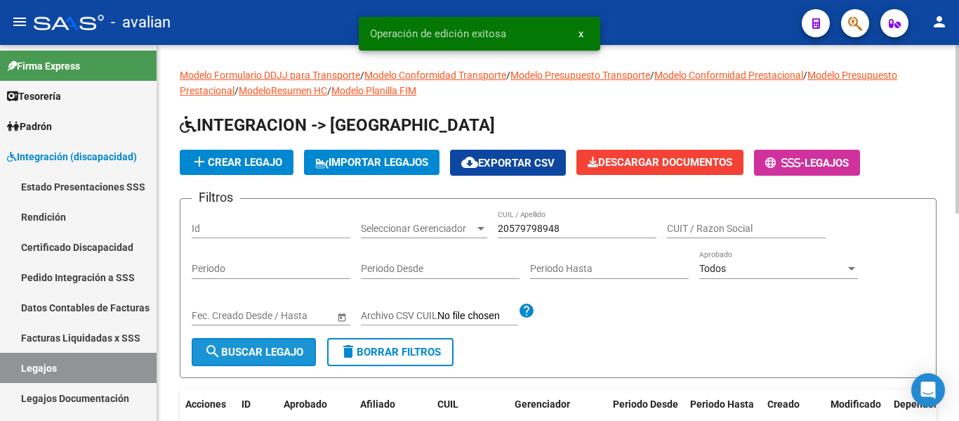
click at [274, 362] on button "search Buscar Legajo" at bounding box center [254, 352] width 124 height 28
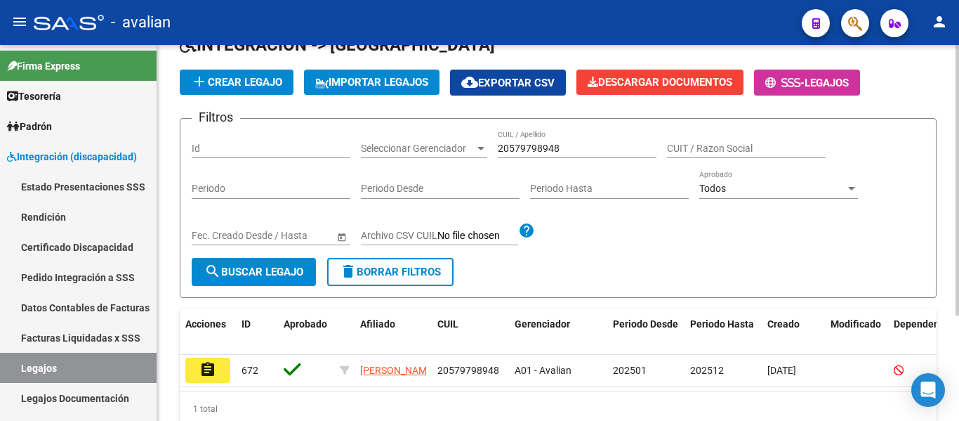
scroll to position [140, 0]
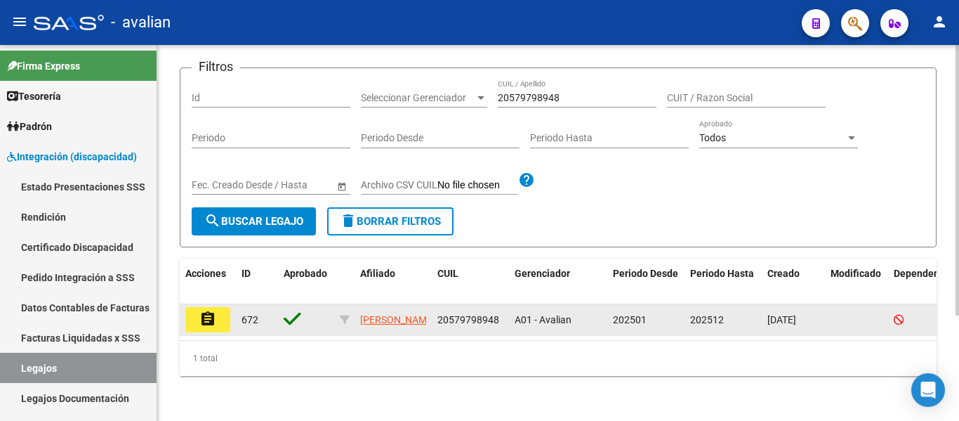
click at [213, 315] on mat-icon "assignment" at bounding box center [207, 318] width 17 height 17
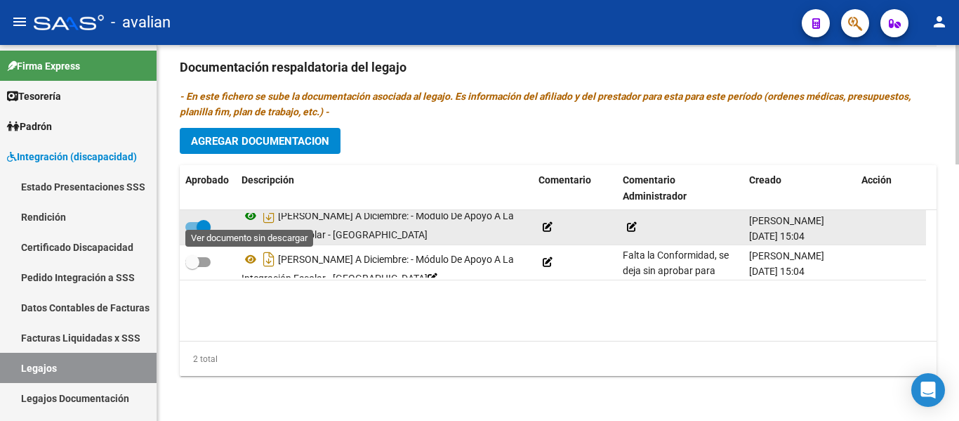
click at [251, 216] on icon at bounding box center [251, 215] width 18 height 17
